Goal: Information Seeking & Learning: Learn about a topic

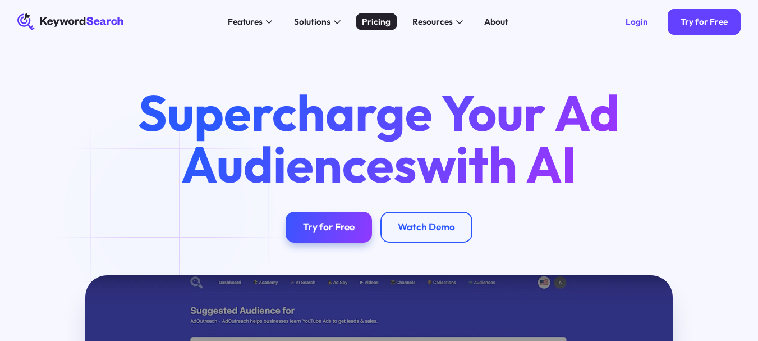
click at [380, 19] on div "Pricing" at bounding box center [376, 21] width 29 height 13
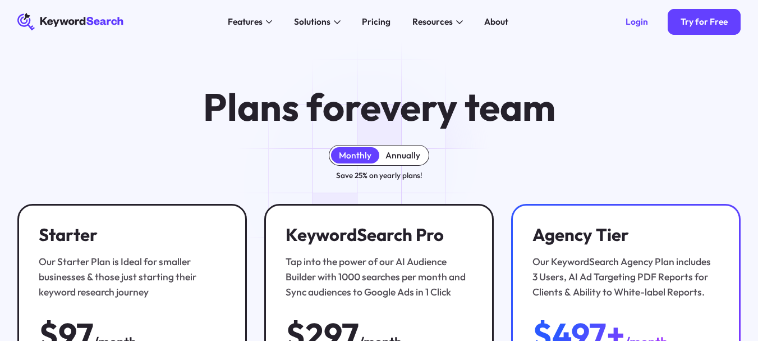
click at [391, 151] on div "Annually" at bounding box center [402, 155] width 35 height 11
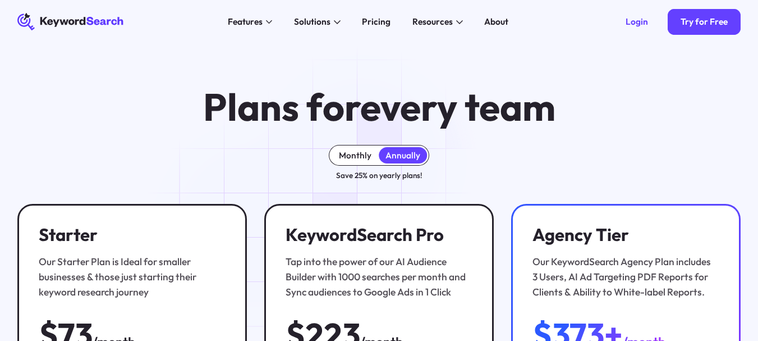
click at [365, 160] on div "Monthly" at bounding box center [355, 155] width 33 height 11
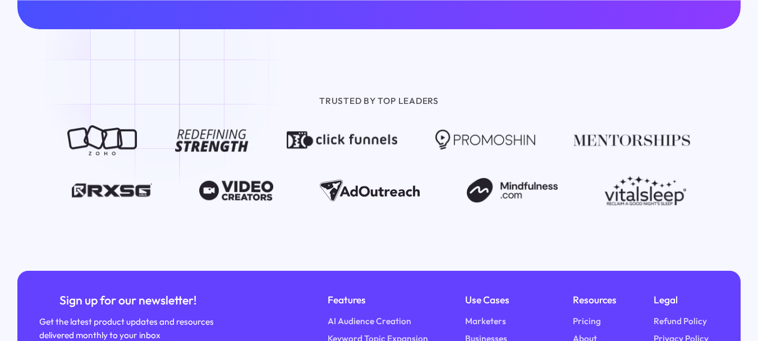
scroll to position [1383, 0]
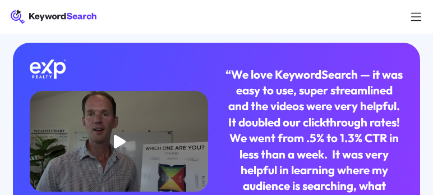
drag, startPoint x: 739, startPoint y: 4, endPoint x: 266, endPoint y: 52, distance: 475.4
click at [266, 52] on div "Arttemis Keszainn Realty and Broker Training “We love KeywordSearch — it was ea…" at bounding box center [217, 146] width 408 height 206
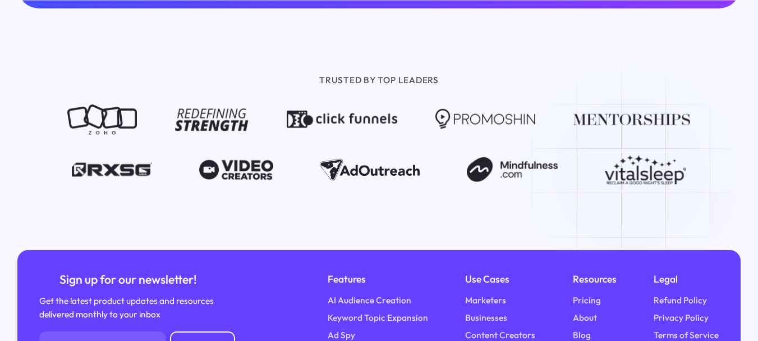
scroll to position [1256, 0]
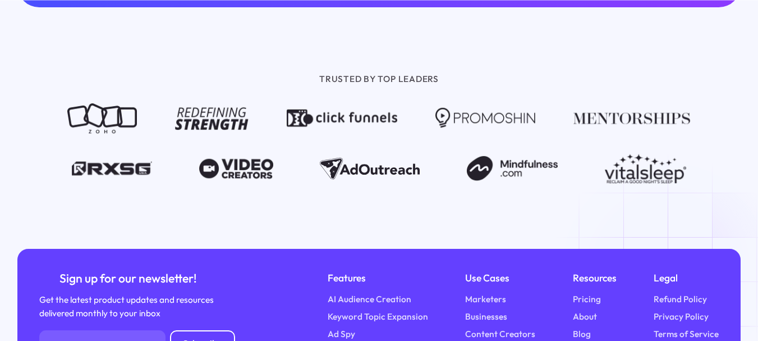
drag, startPoint x: 398, startPoint y: 169, endPoint x: 521, endPoint y: 28, distance: 187.7
click at [544, 25] on div "TRUSTED BY TOP LEADERS" at bounding box center [379, 127] width 758 height 241
